Goal: Transaction & Acquisition: Purchase product/service

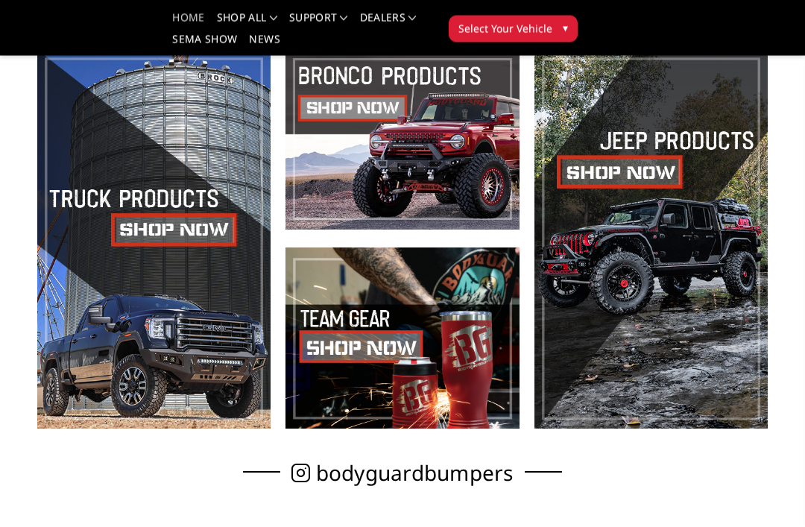
scroll to position [350, 0]
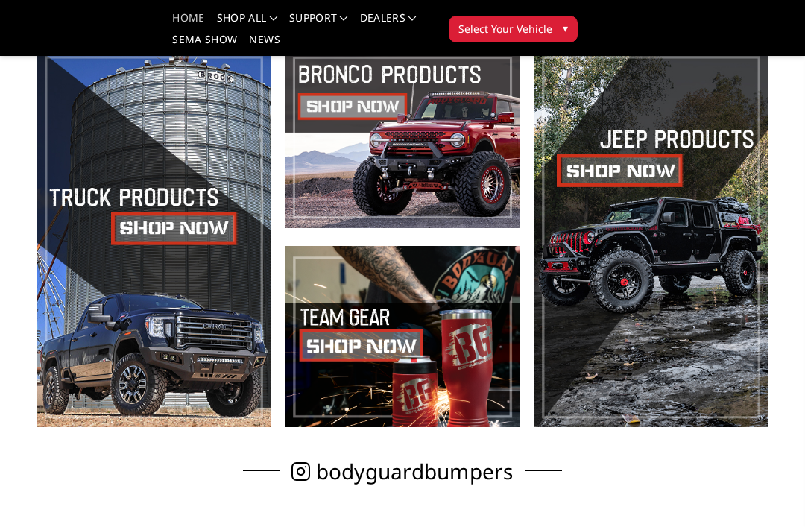
click at [100, 341] on span at bounding box center [153, 237] width 233 height 380
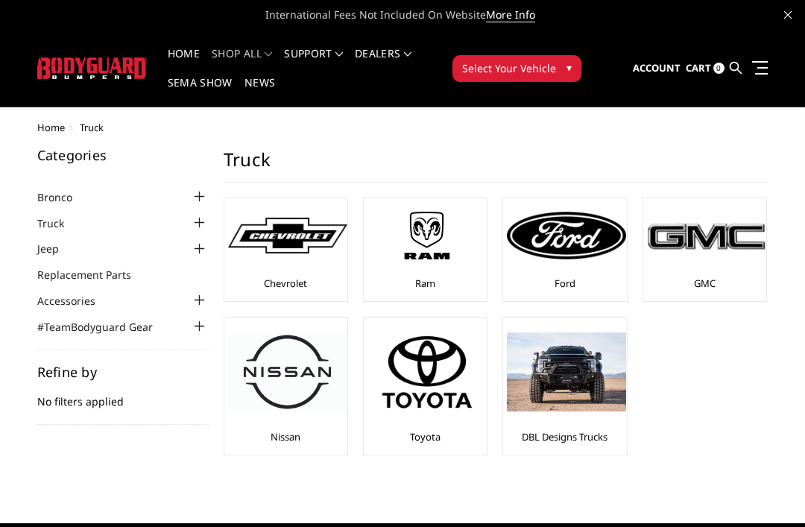
click at [438, 246] on img at bounding box center [427, 235] width 119 height 67
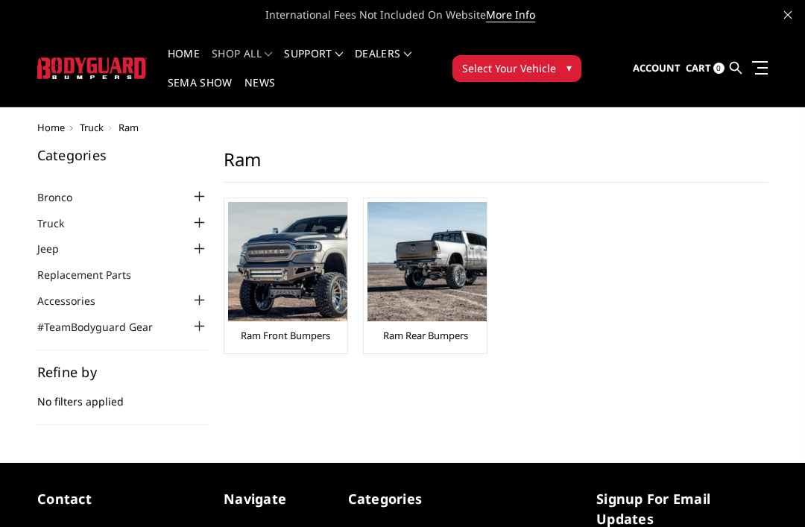
click at [314, 279] on img at bounding box center [287, 261] width 119 height 119
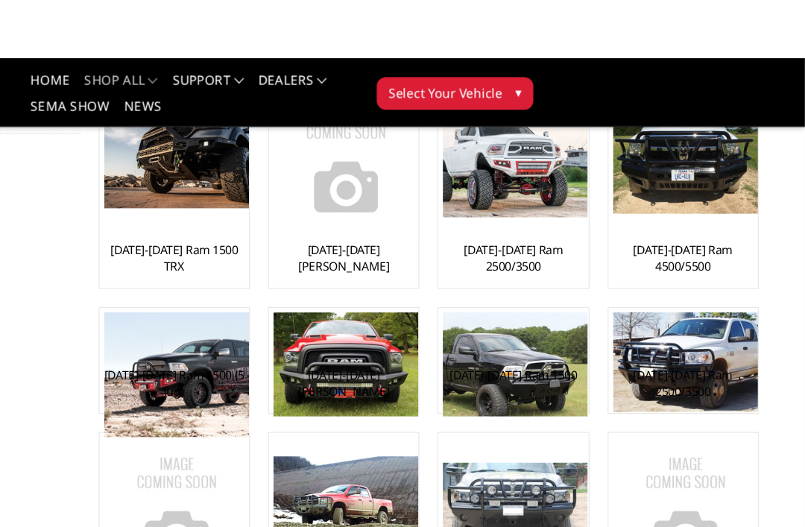
scroll to position [263, 0]
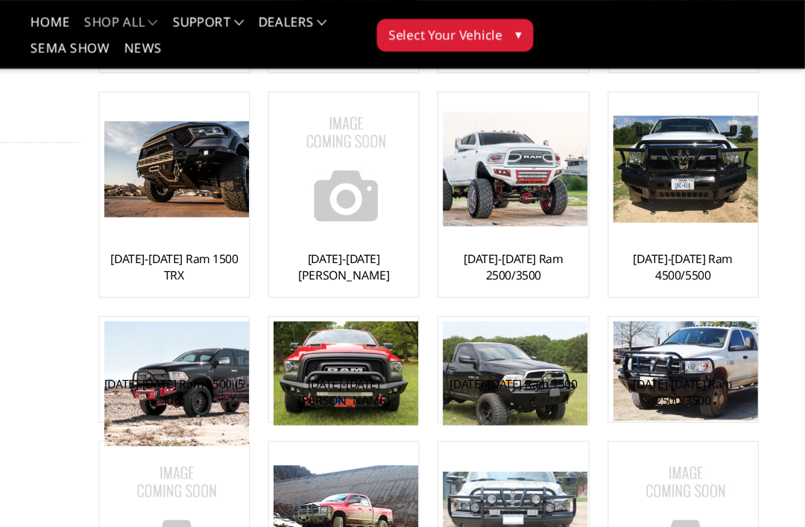
click at [507, 217] on link "[DATE]-[DATE] Ram 2500/3500" at bounding box center [565, 220] width 116 height 27
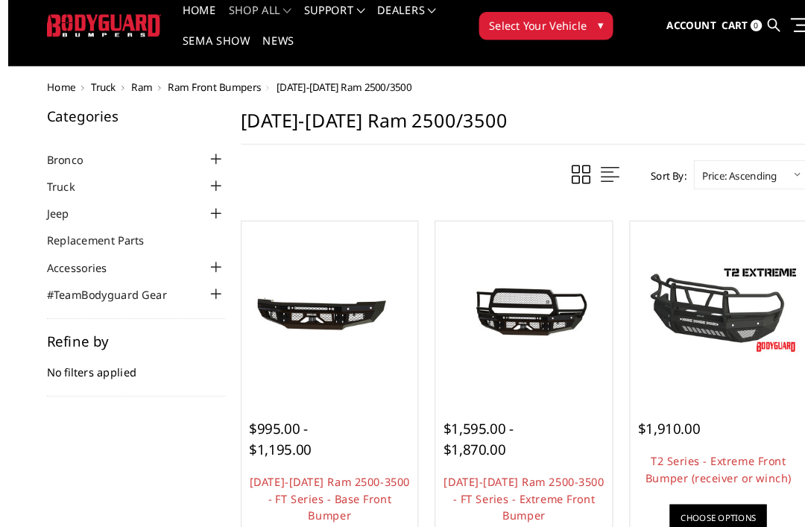
scroll to position [45, 0]
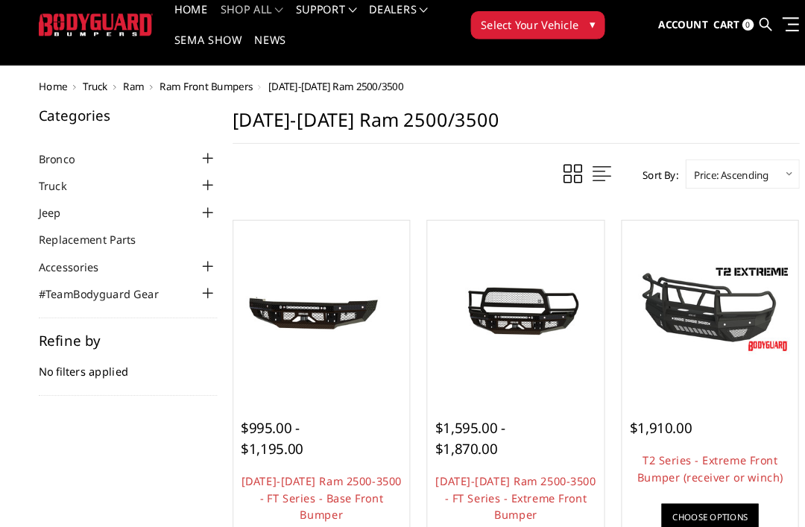
click at [688, 494] on link "Choose Options" at bounding box center [682, 496] width 93 height 25
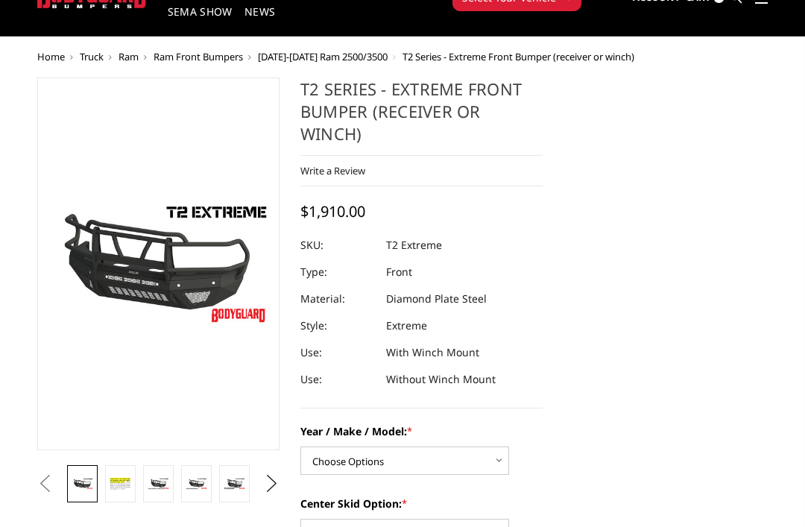
scroll to position [158, 0]
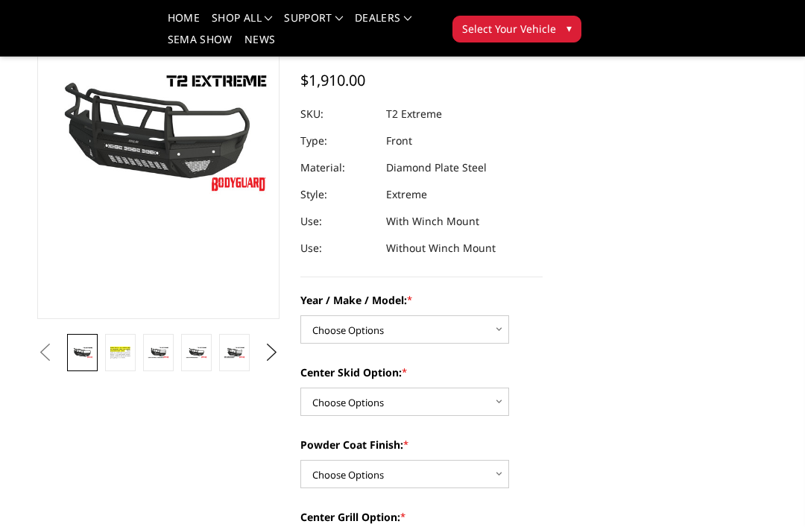
click at [118, 351] on img at bounding box center [121, 352] width 22 height 15
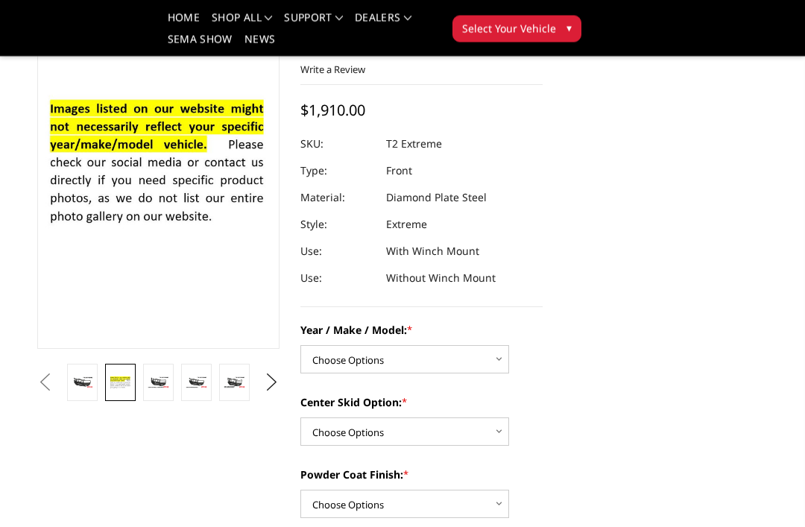
scroll to position [127, 0]
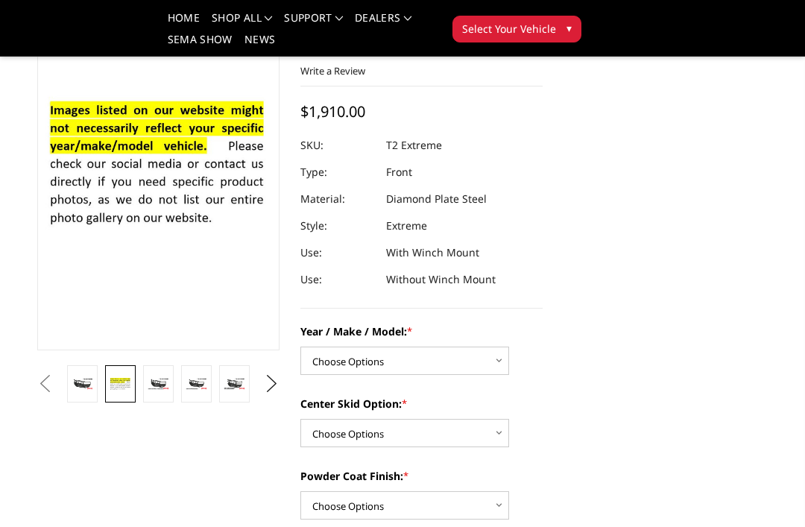
click at [165, 389] on img at bounding box center [159, 384] width 22 height 12
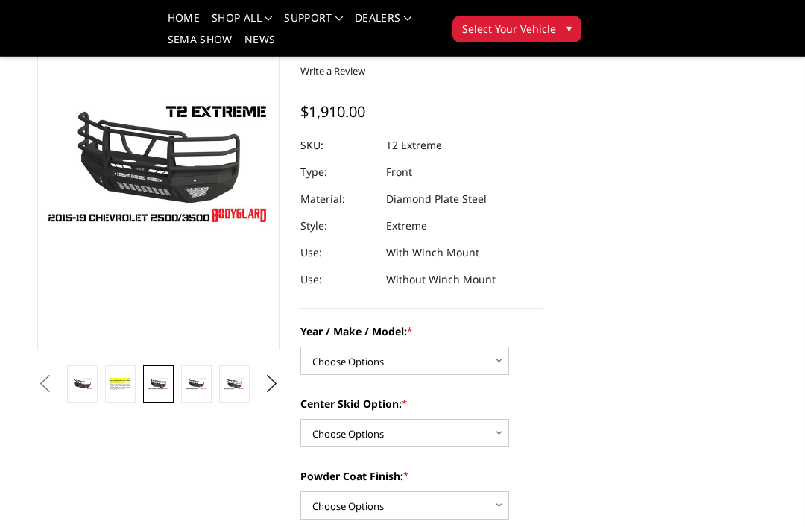
click at [204, 379] on img at bounding box center [197, 384] width 22 height 12
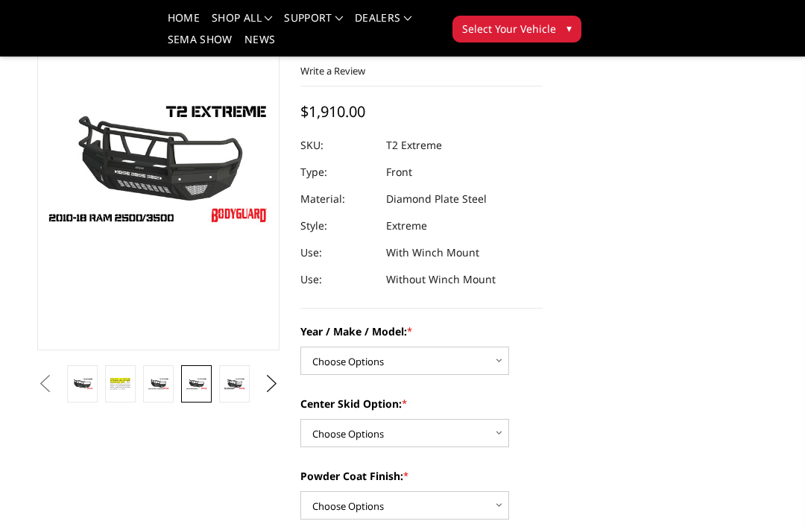
click at [242, 384] on img at bounding box center [235, 384] width 22 height 12
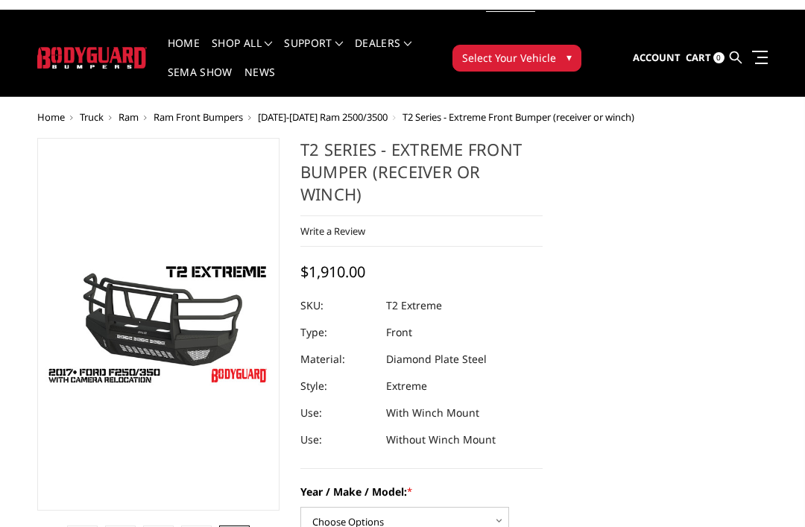
scroll to position [0, 0]
